Goal: Task Accomplishment & Management: Manage account settings

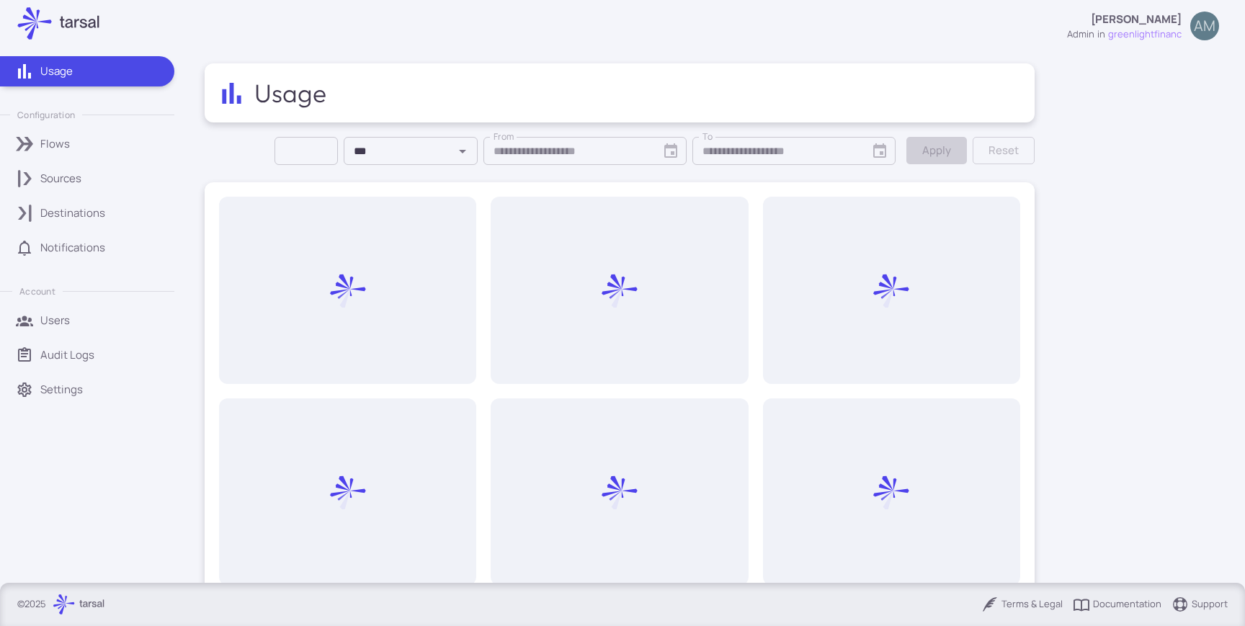
click at [83, 174] on div "Sources" at bounding box center [102, 179] width 124 height 16
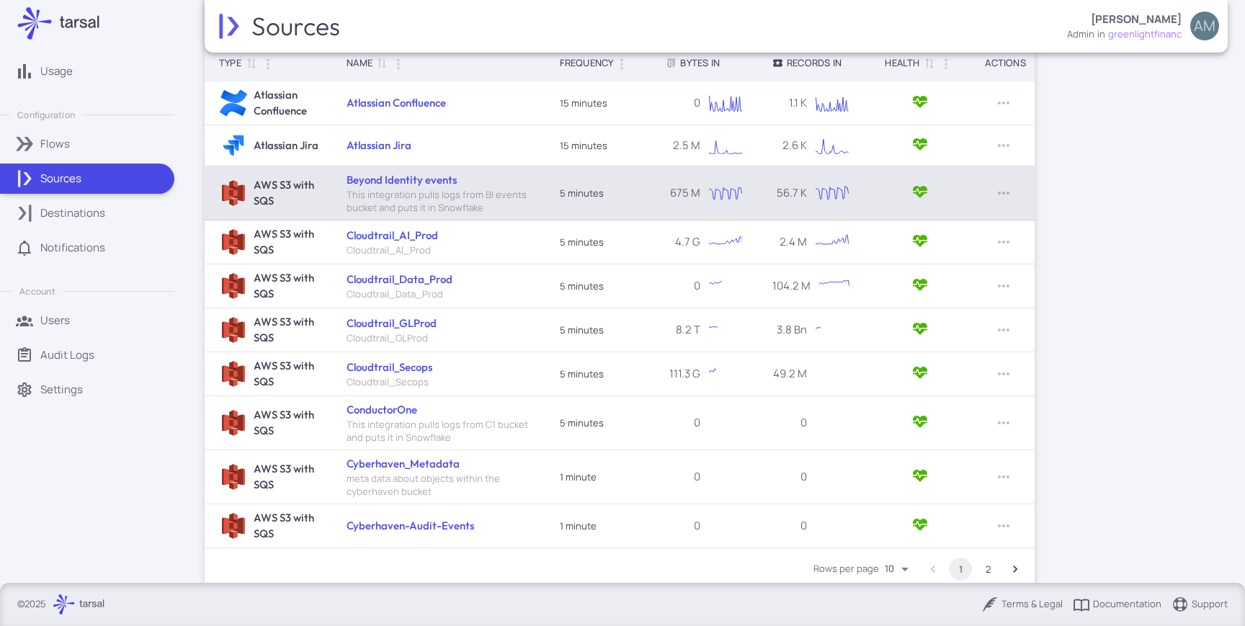
scroll to position [306, 0]
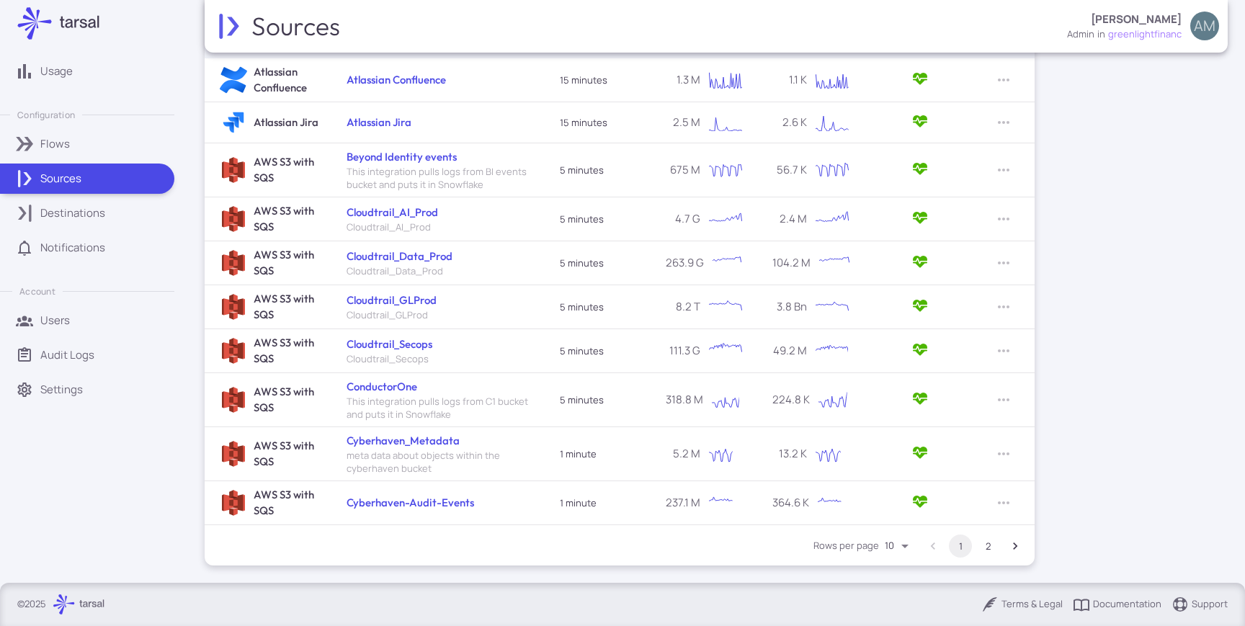
click at [990, 550] on button "2" at bounding box center [987, 546] width 23 height 23
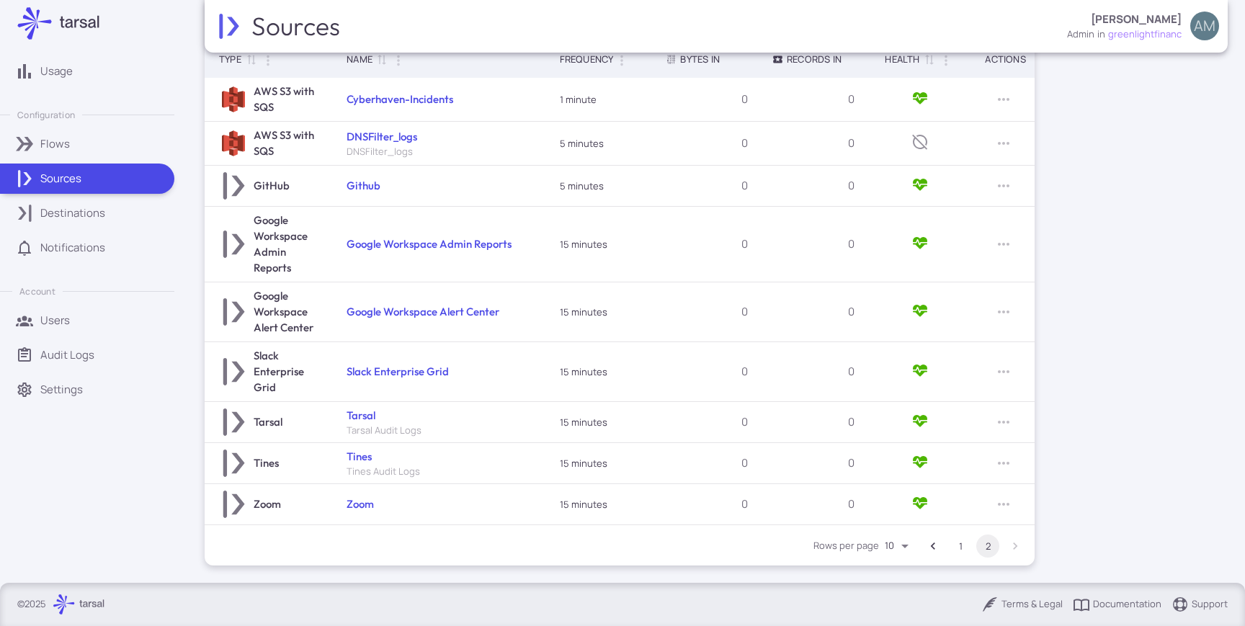
scroll to position [287, 0]
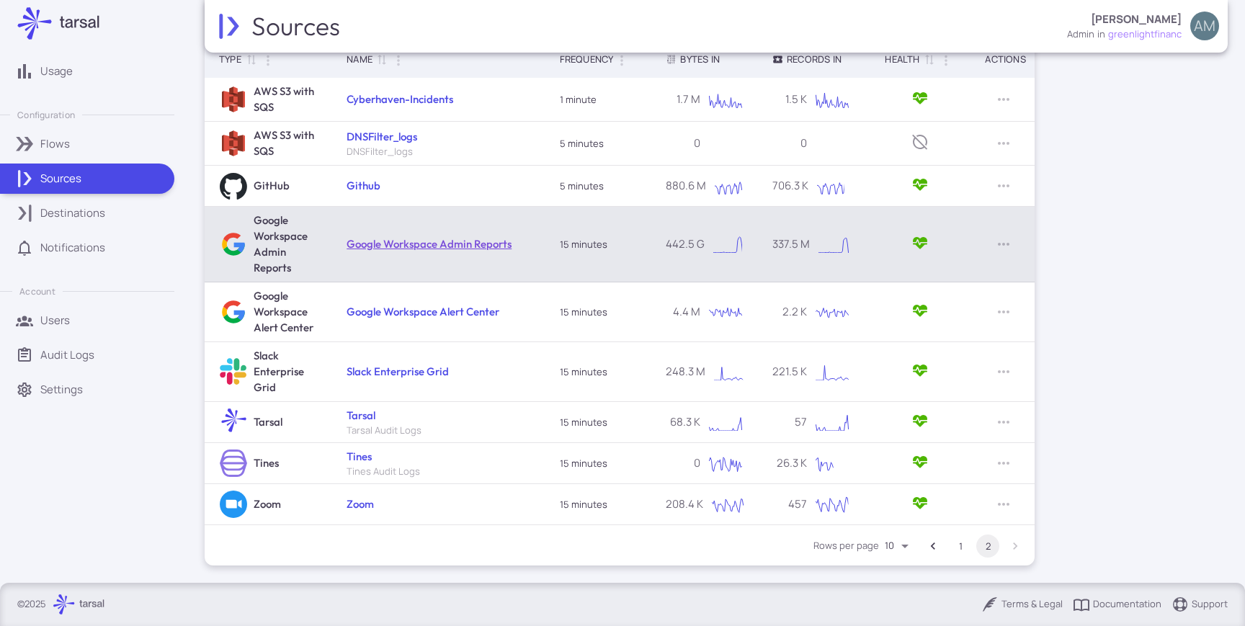
click at [389, 241] on link "Google Workspace Admin Reports" at bounding box center [429, 244] width 165 height 14
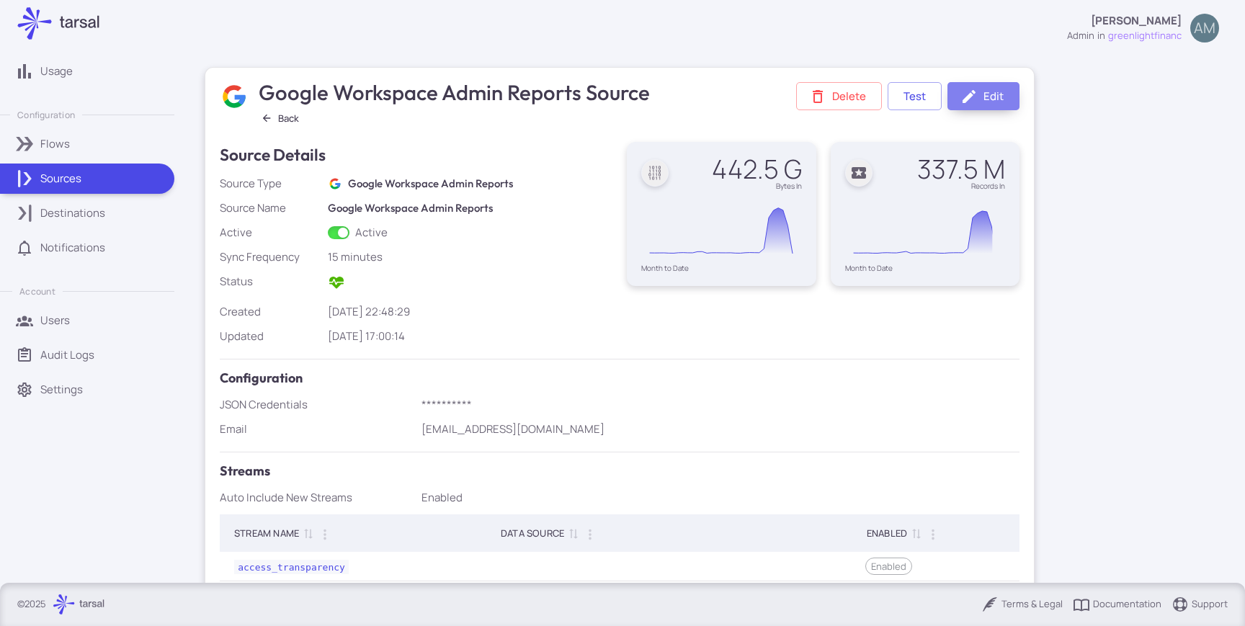
click at [971, 100] on icon at bounding box center [968, 96] width 17 height 17
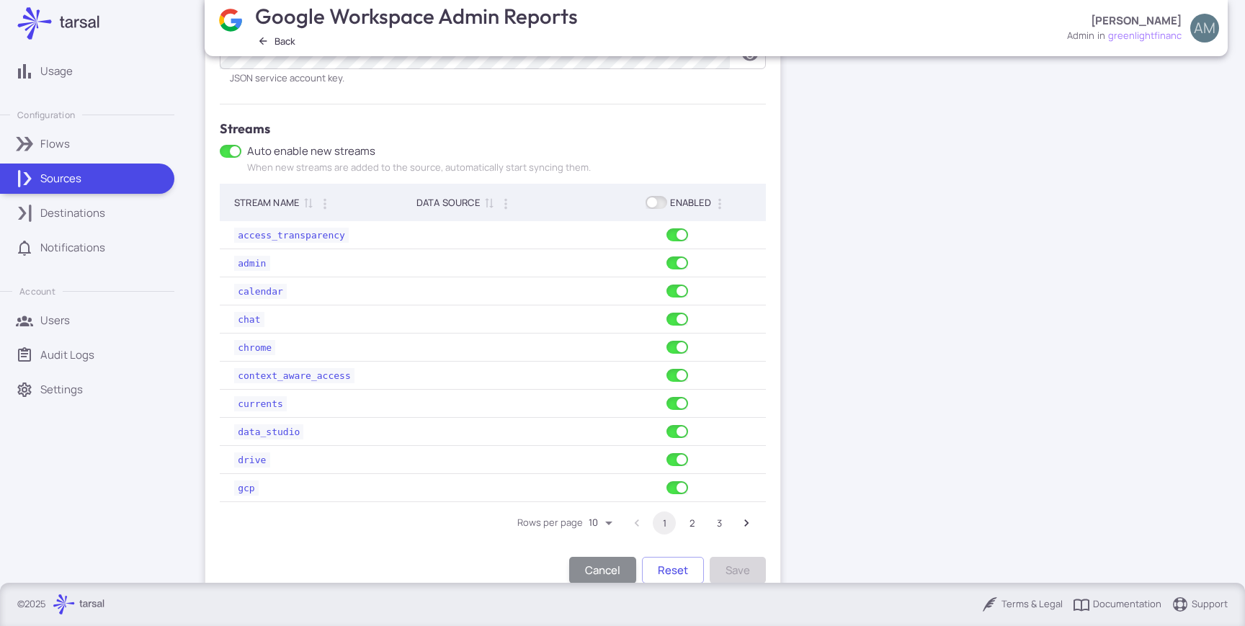
scroll to position [481, 0]
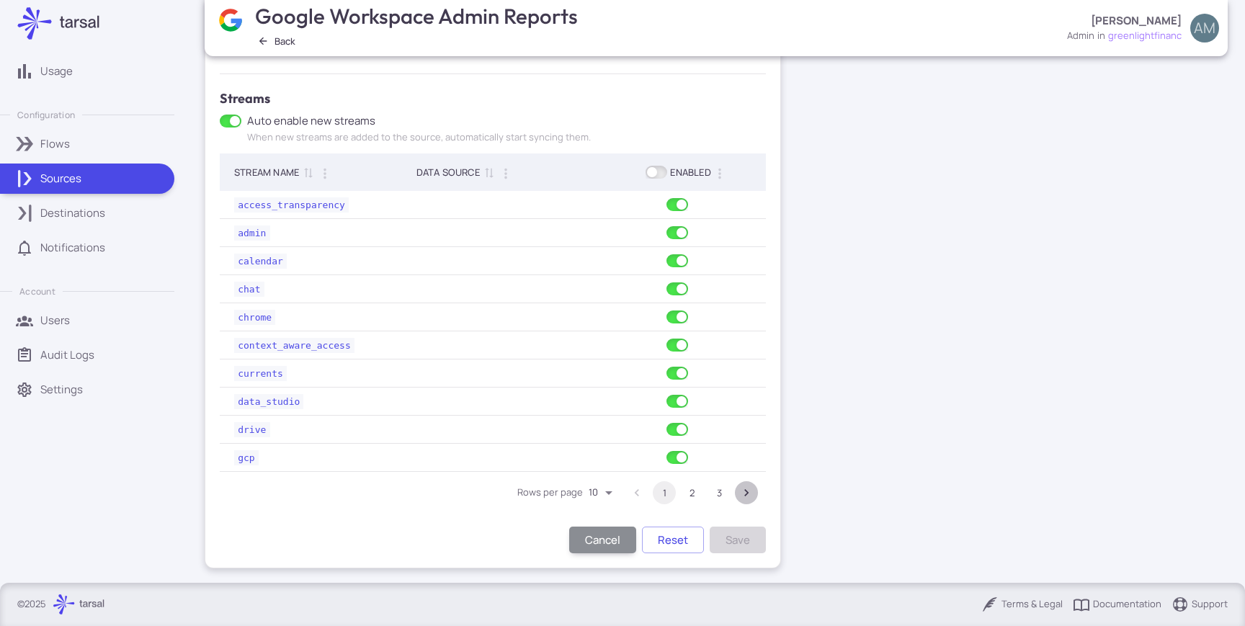
click at [744, 489] on icon "Go to next page" at bounding box center [746, 493] width 14 height 14
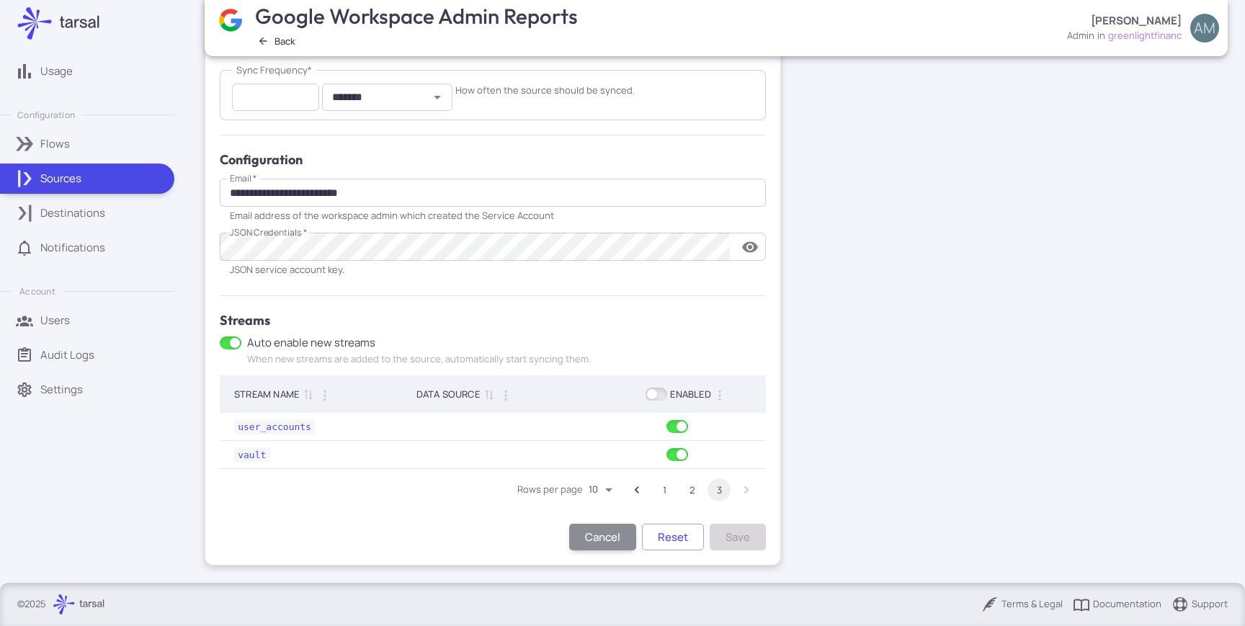
click at [690, 483] on button "2" at bounding box center [691, 489] width 23 height 23
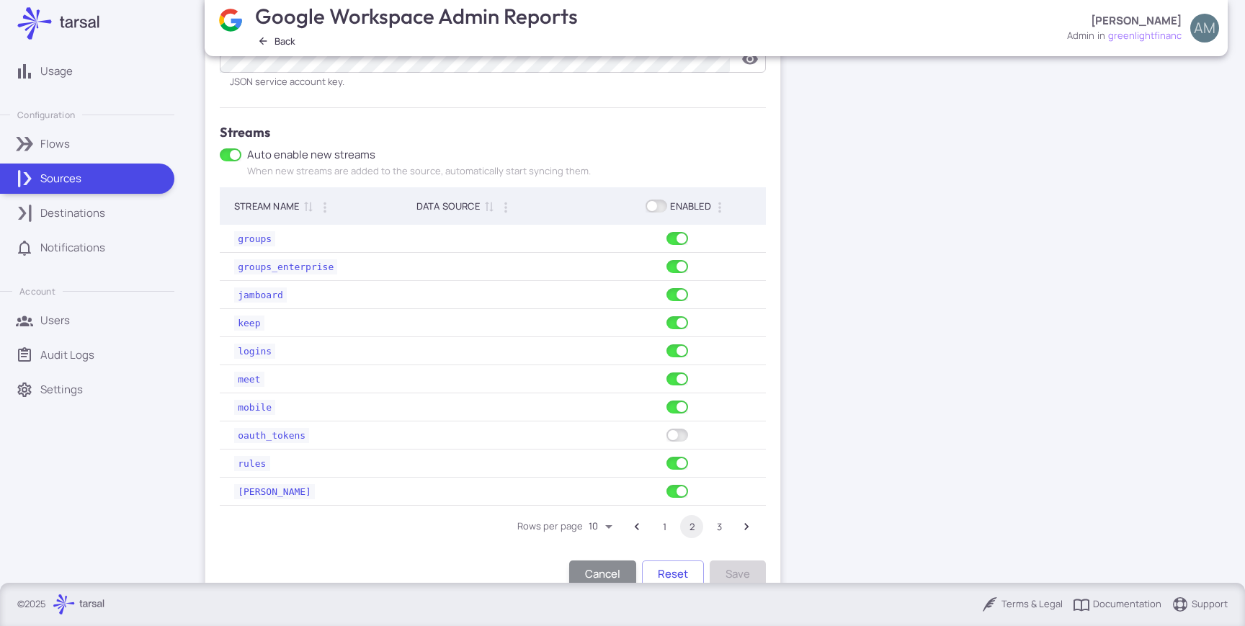
scroll to position [448, 0]
click at [671, 522] on button "1" at bounding box center [664, 525] width 23 height 23
